Goal: Navigation & Orientation: Find specific page/section

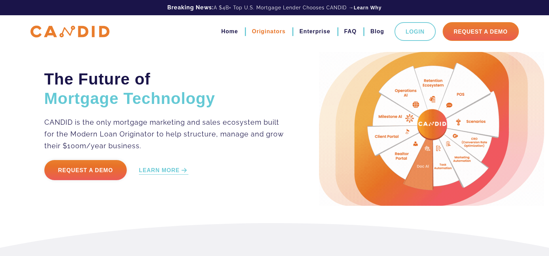
click at [261, 29] on link "Originators" at bounding box center [269, 32] width 34 height 12
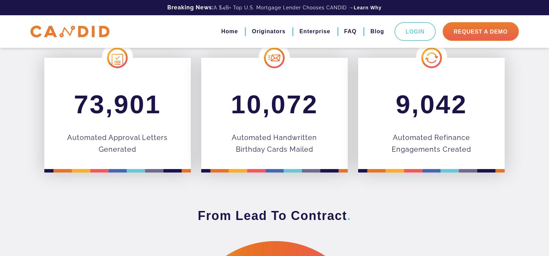
scroll to position [277, 0]
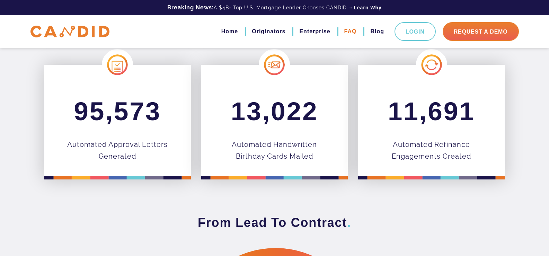
click at [355, 32] on link "FAQ" at bounding box center [350, 32] width 12 height 12
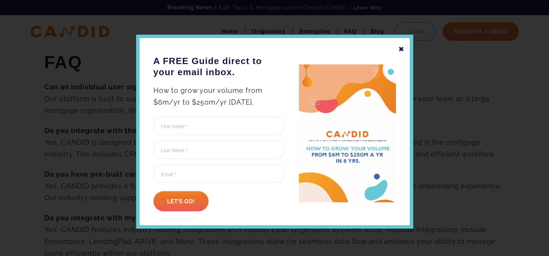
click at [402, 49] on div "✖ A FREE Guide direct to your email inbox. How to grow your volume from $6m/yr …" at bounding box center [274, 132] width 277 height 194
click at [399, 47] on div "✖" at bounding box center [402, 49] width 6 height 12
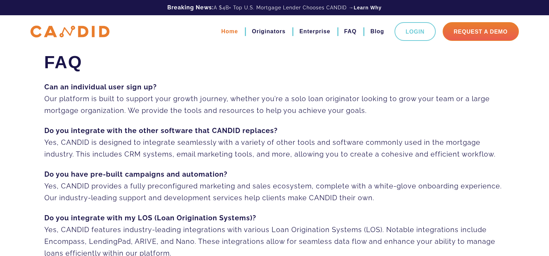
click at [228, 31] on link "Home" at bounding box center [229, 32] width 17 height 12
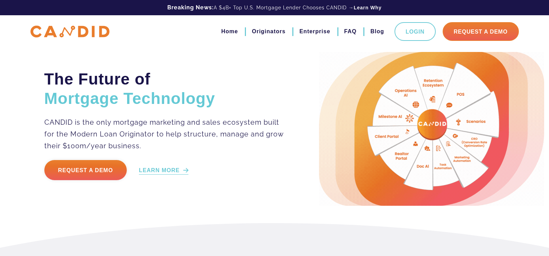
click at [159, 169] on link "LEARN MORE" at bounding box center [164, 171] width 50 height 8
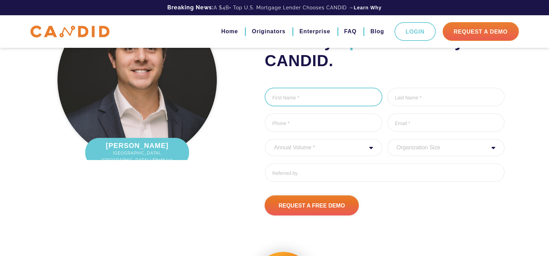
scroll to position [988, 0]
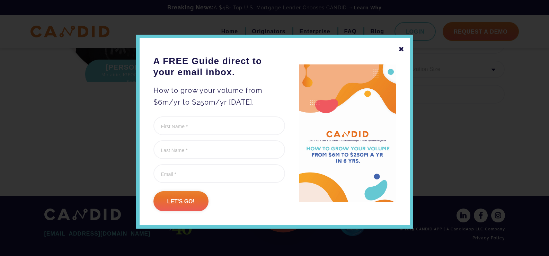
click at [399, 47] on div "✖" at bounding box center [402, 49] width 6 height 12
